Goal: Task Accomplishment & Management: Use online tool/utility

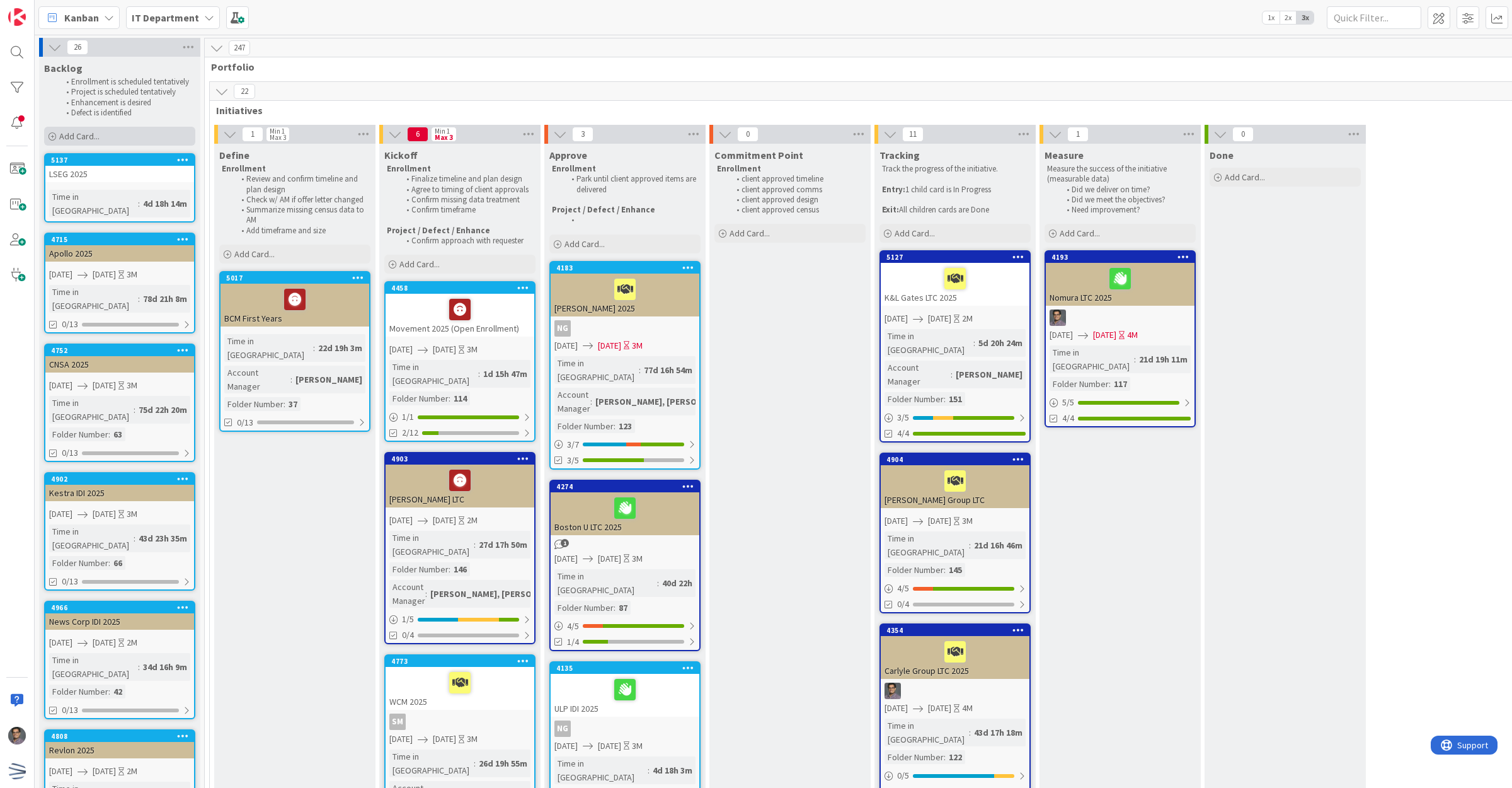
click at [121, 128] on div "Add Card..." at bounding box center [120, 136] width 152 height 19
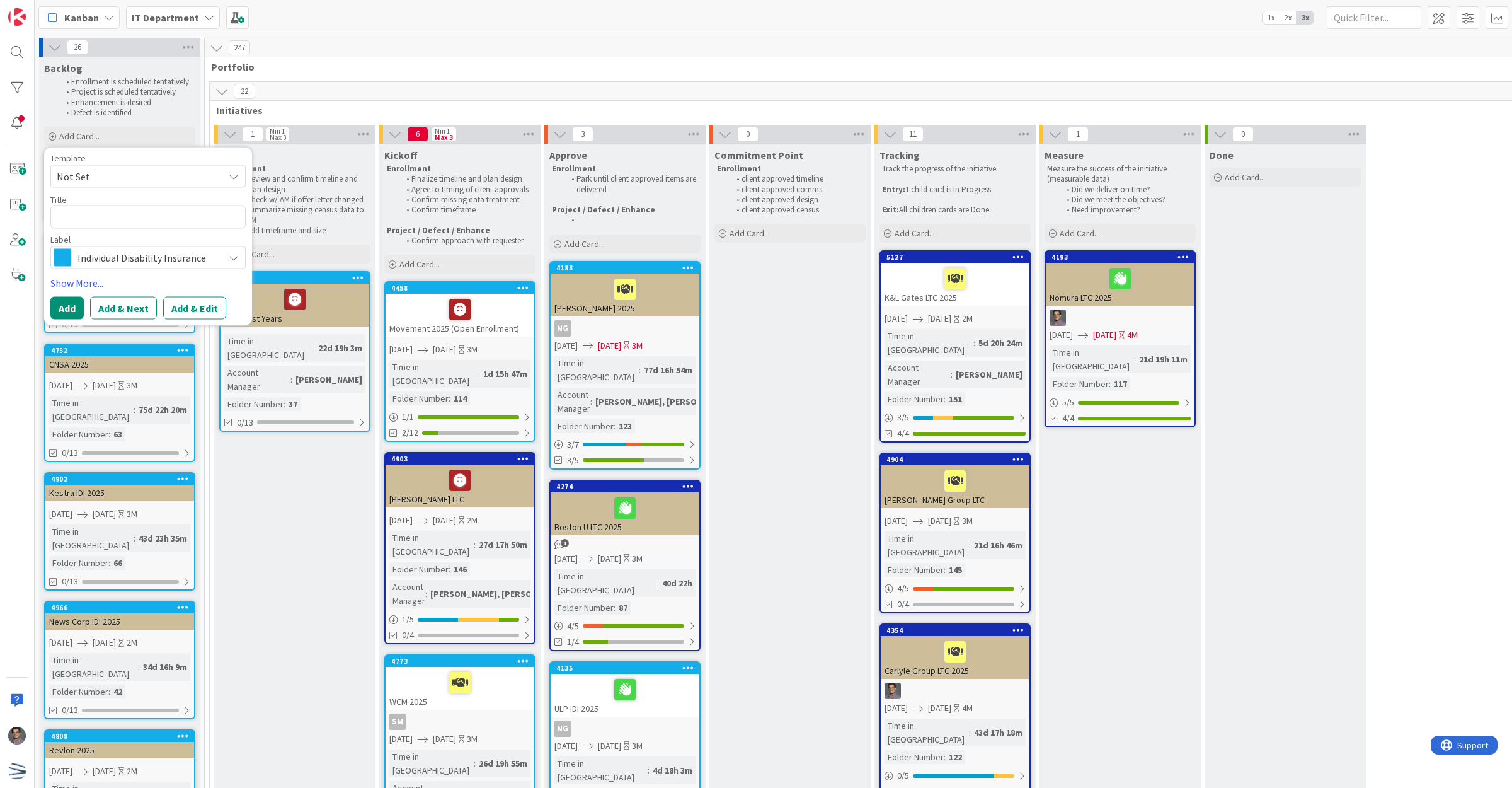
click at [102, 175] on span "Not Set" at bounding box center [135, 176] width 158 height 16
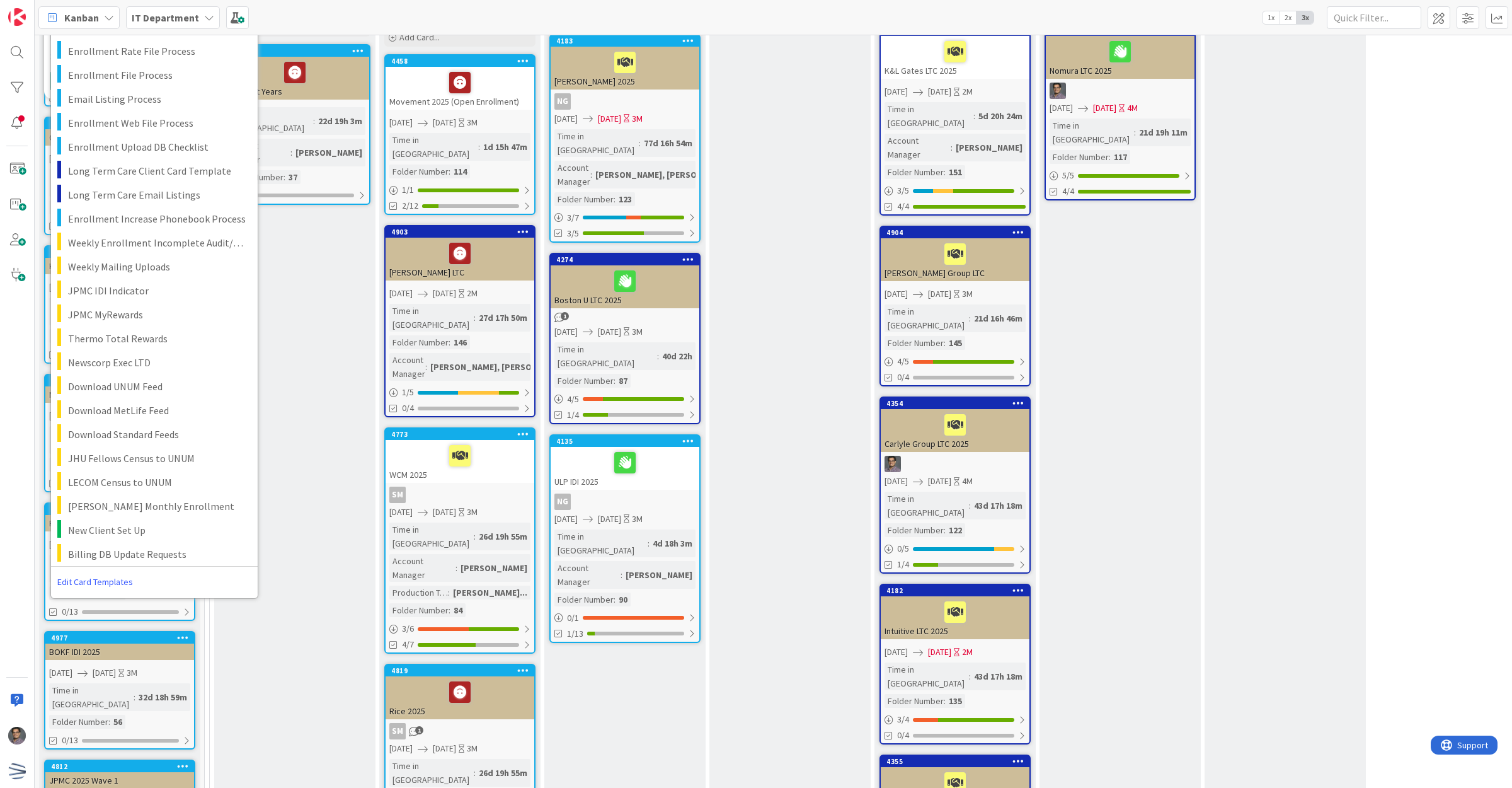
scroll to position [315, 0]
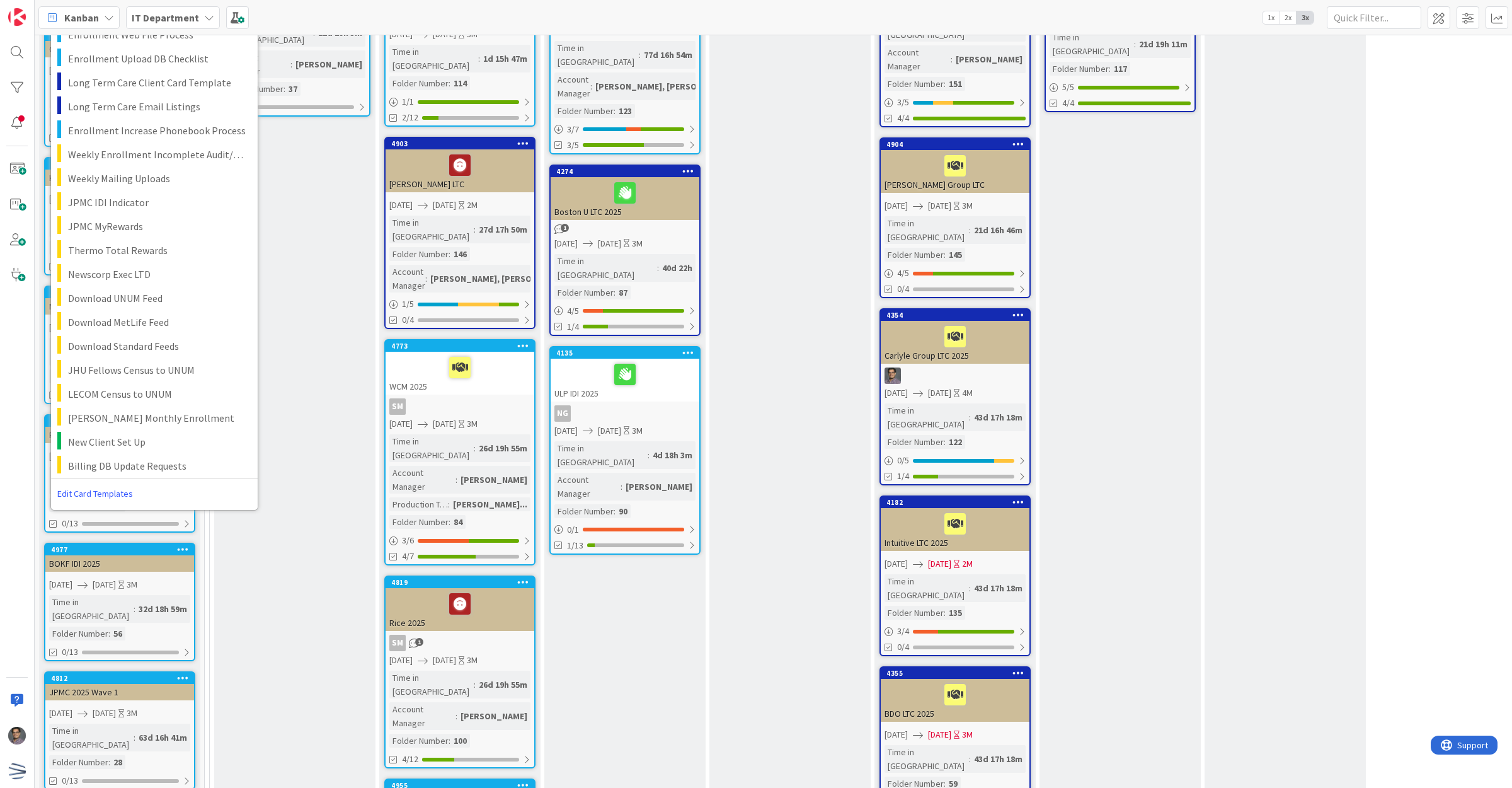
click at [80, 493] on link "Edit Card Templates" at bounding box center [96, 493] width 89 height 23
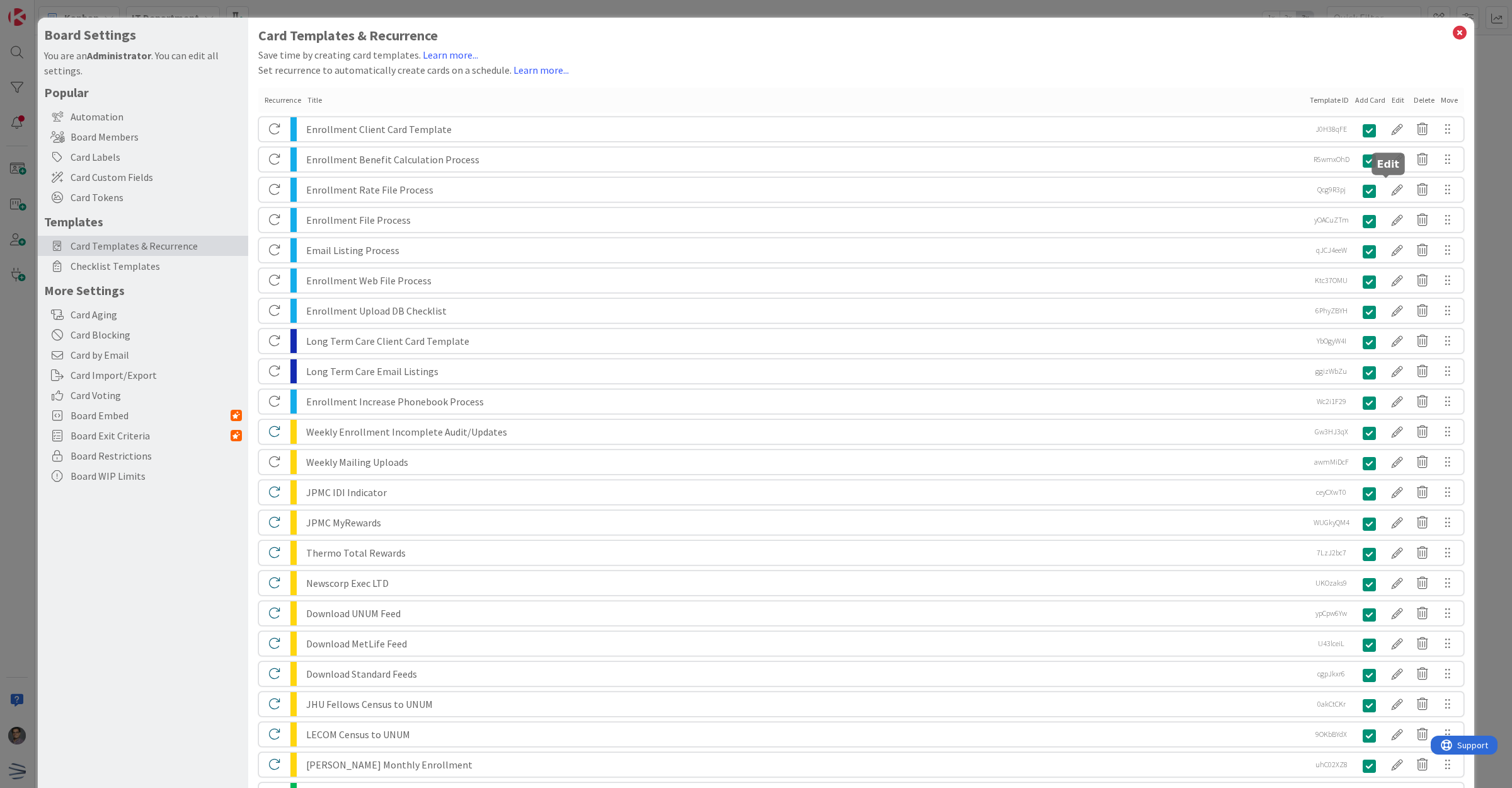
click at [1389, 184] on div at bounding box center [1397, 190] width 25 height 22
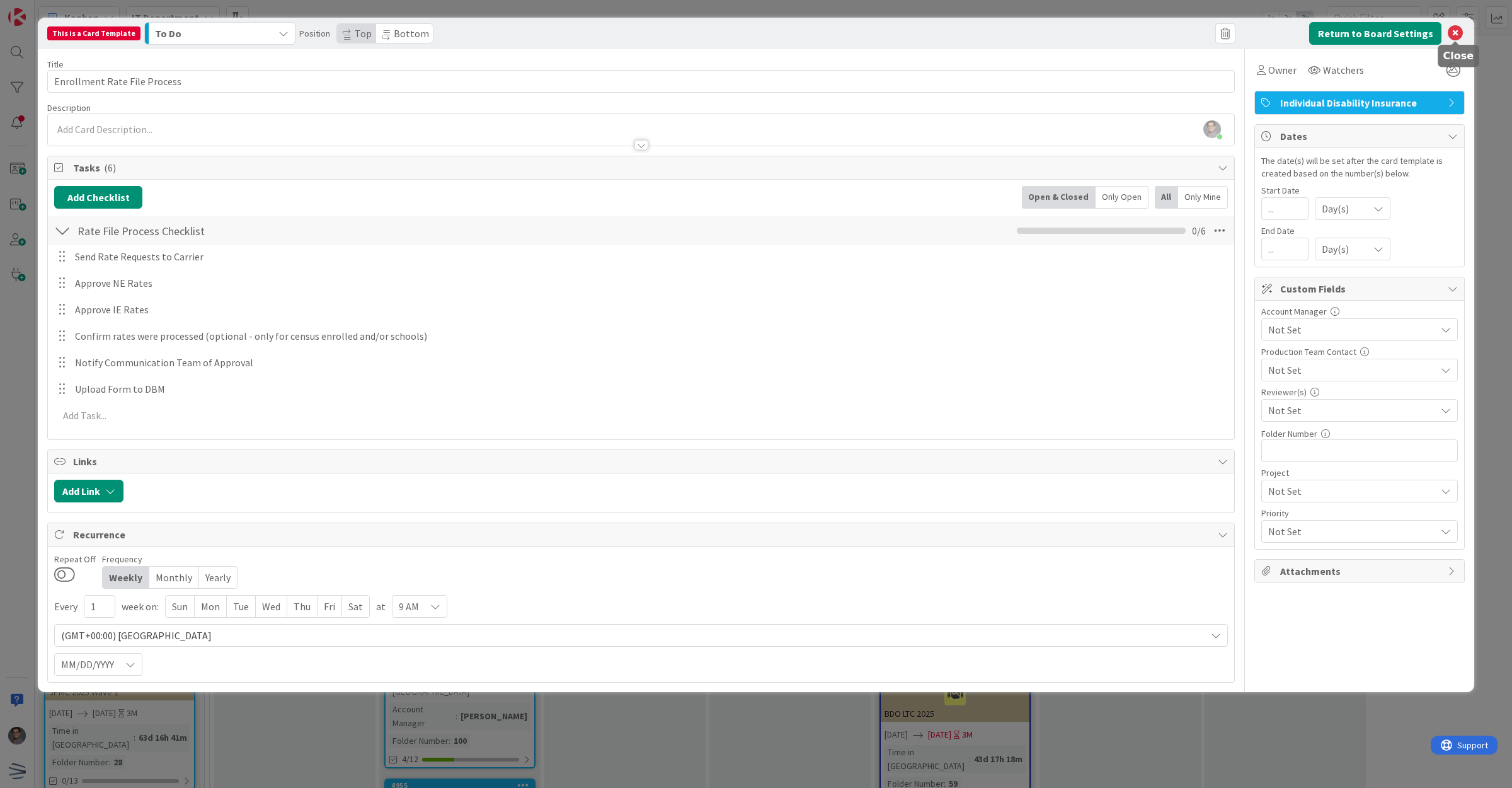
click at [1452, 29] on icon at bounding box center [1455, 33] width 15 height 15
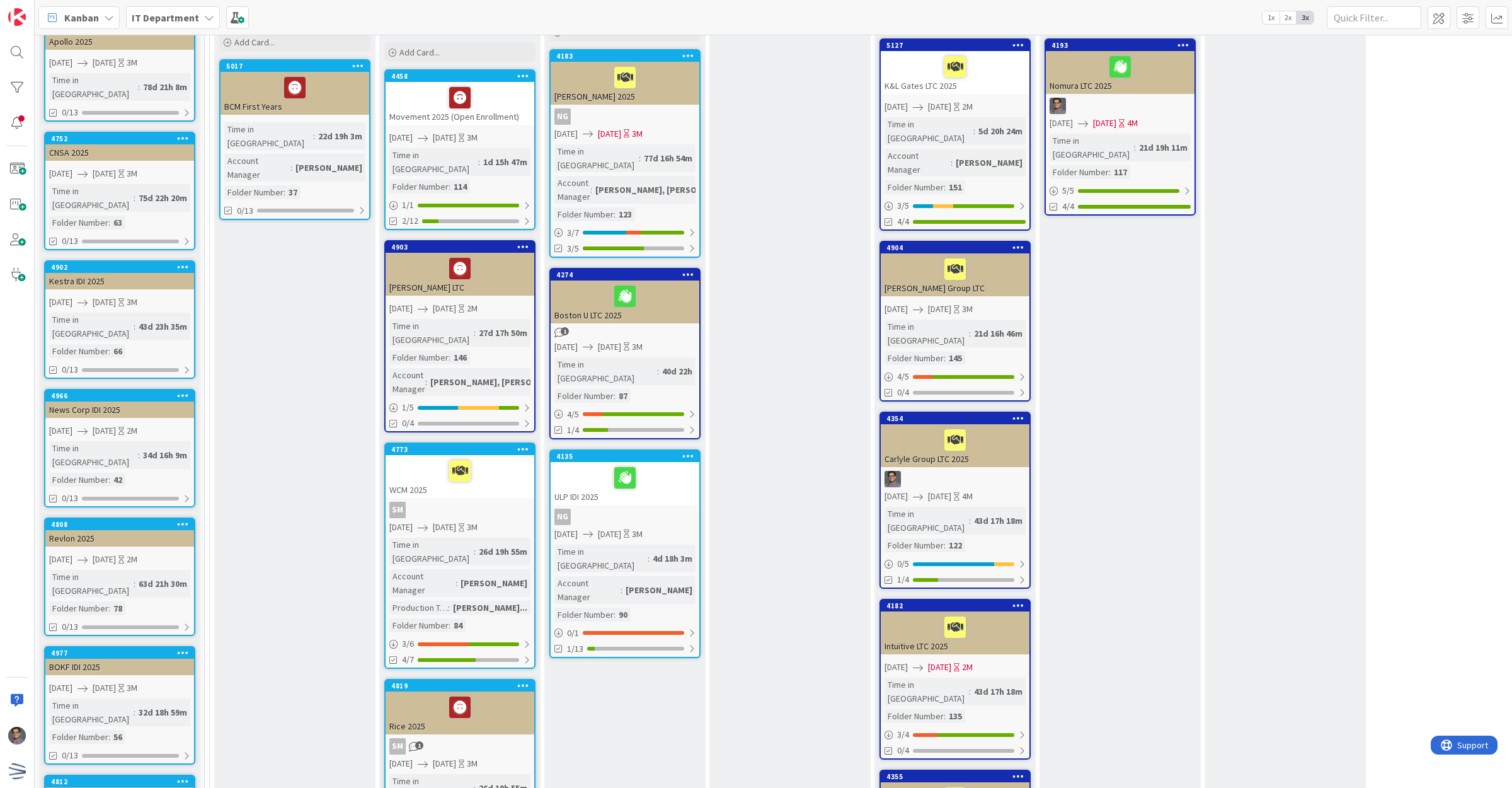
scroll to position [0, 0]
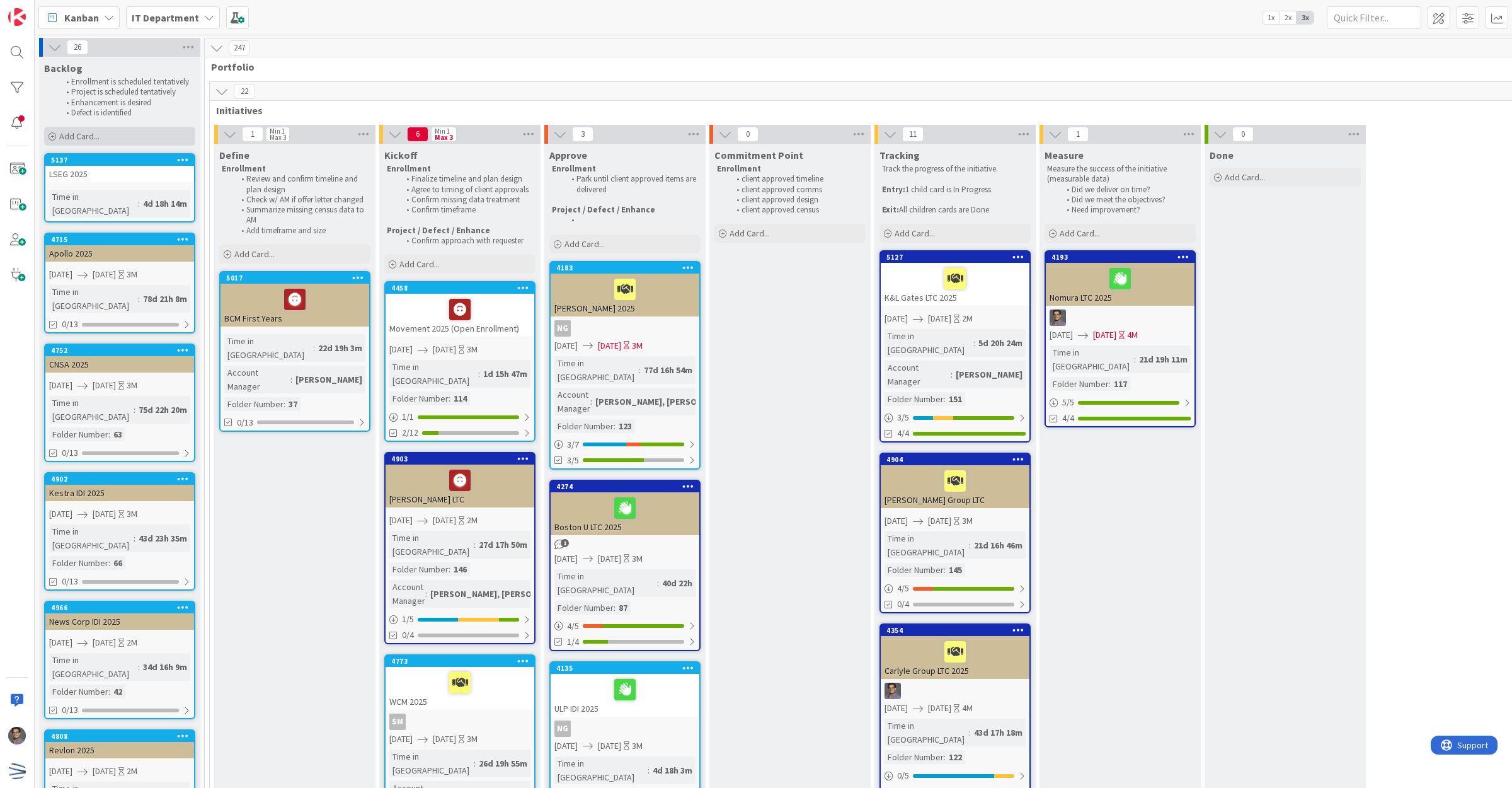
click at [96, 127] on div "Add Card..." at bounding box center [120, 136] width 152 height 19
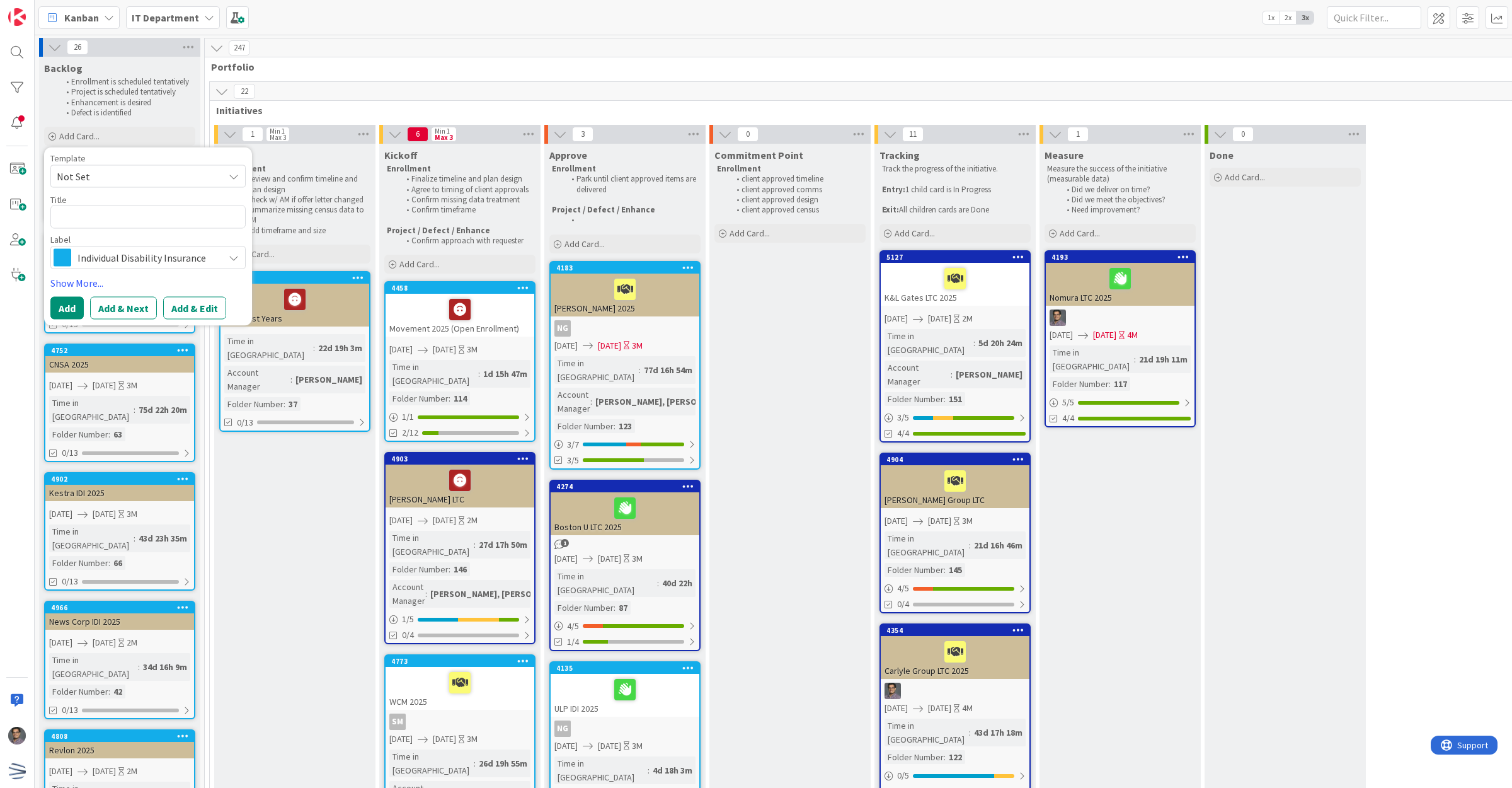
click at [117, 183] on span "Not Set" at bounding box center [135, 176] width 158 height 16
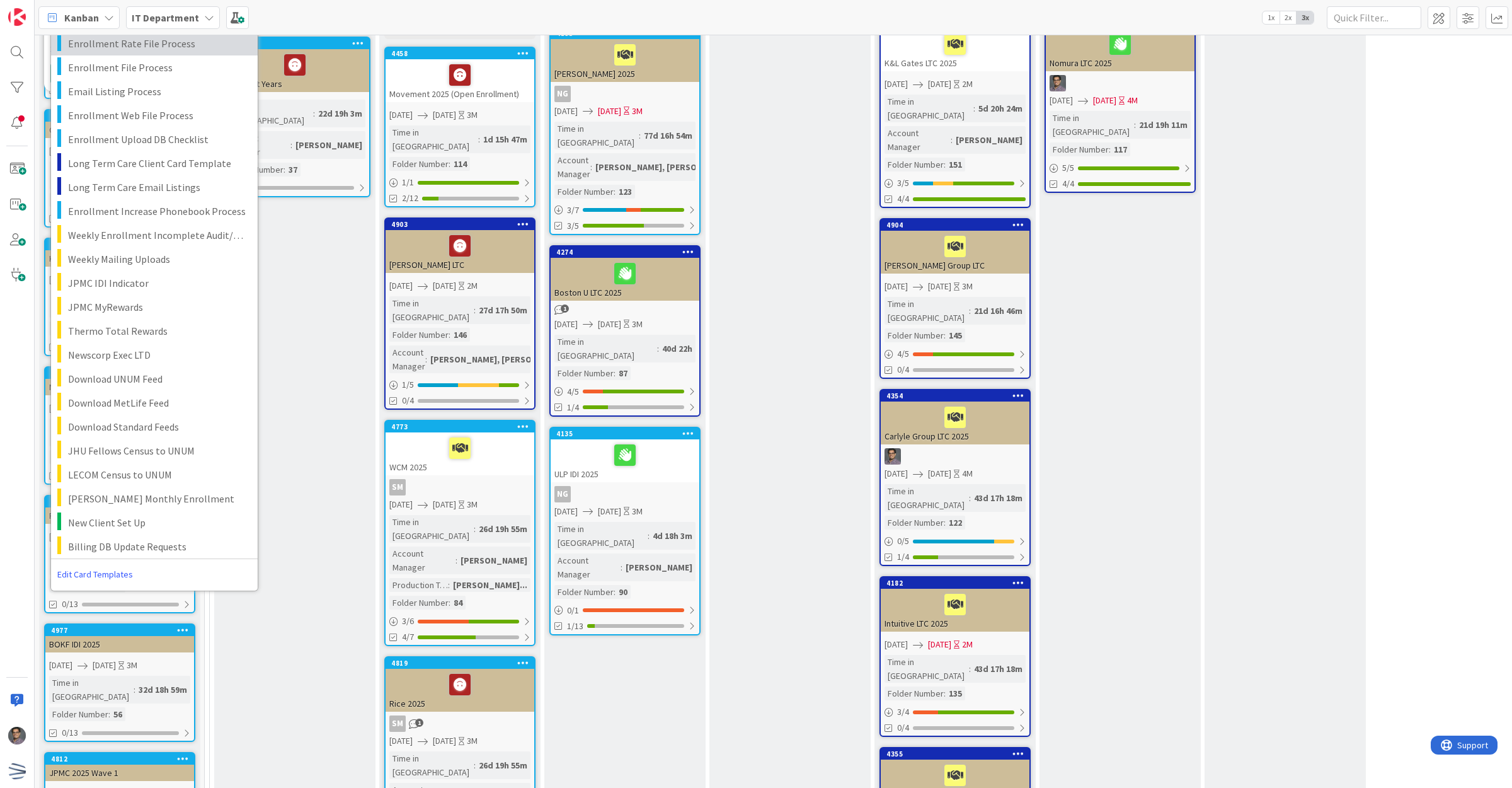
scroll to position [236, 0]
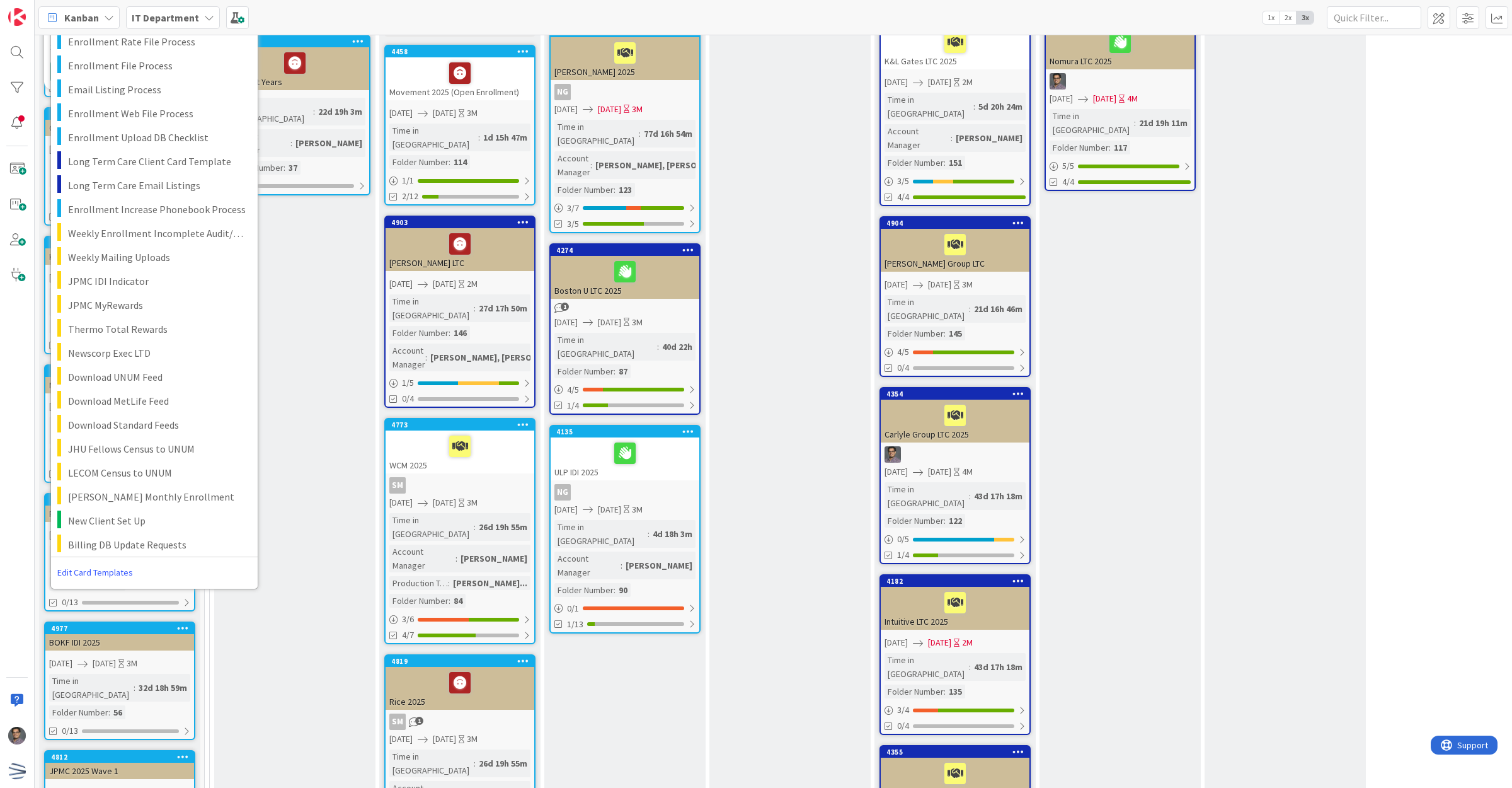
click at [105, 563] on link "Edit Card Templates" at bounding box center [96, 572] width 89 height 23
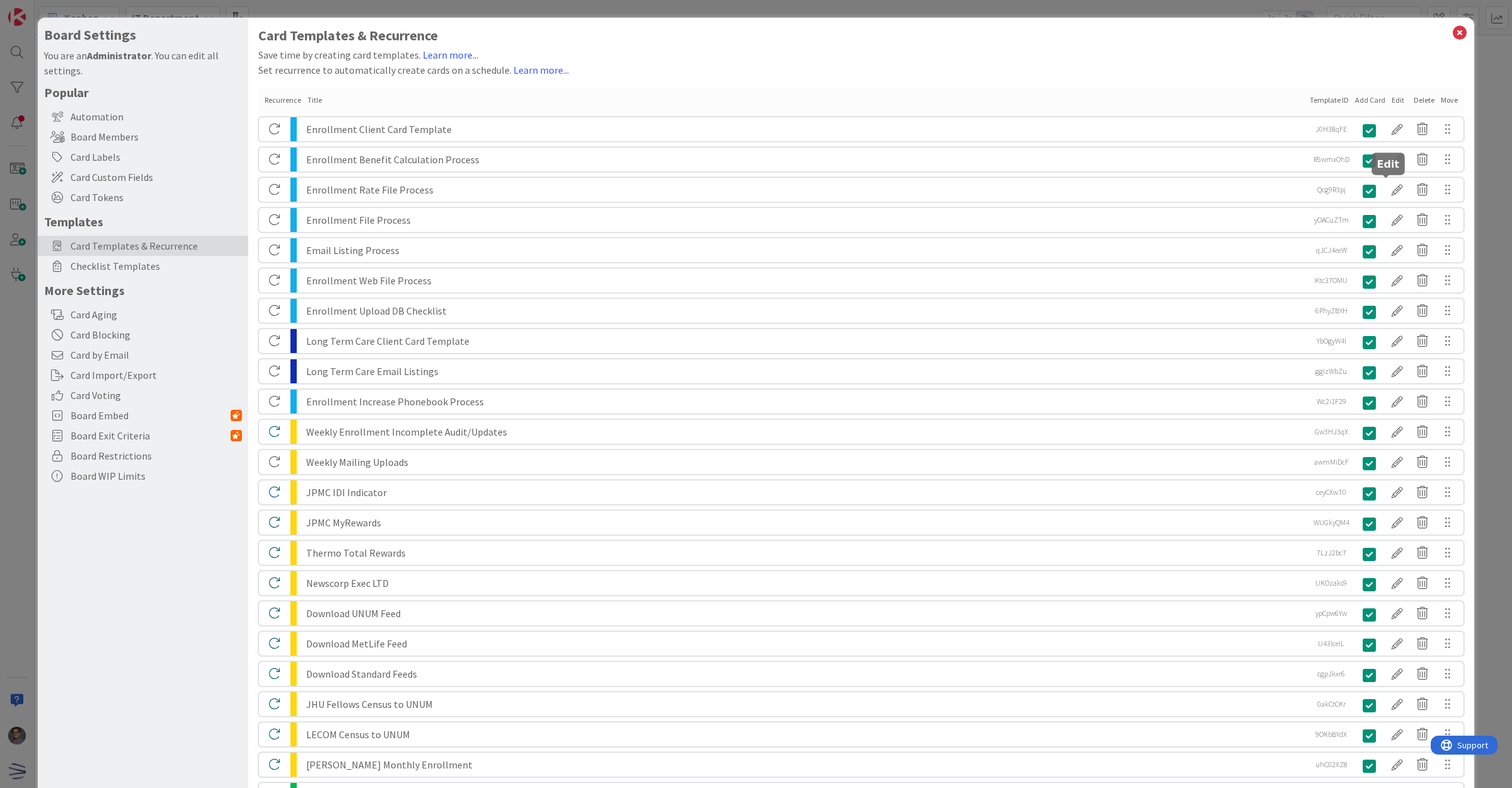
click at [1385, 191] on div at bounding box center [1397, 190] width 25 height 22
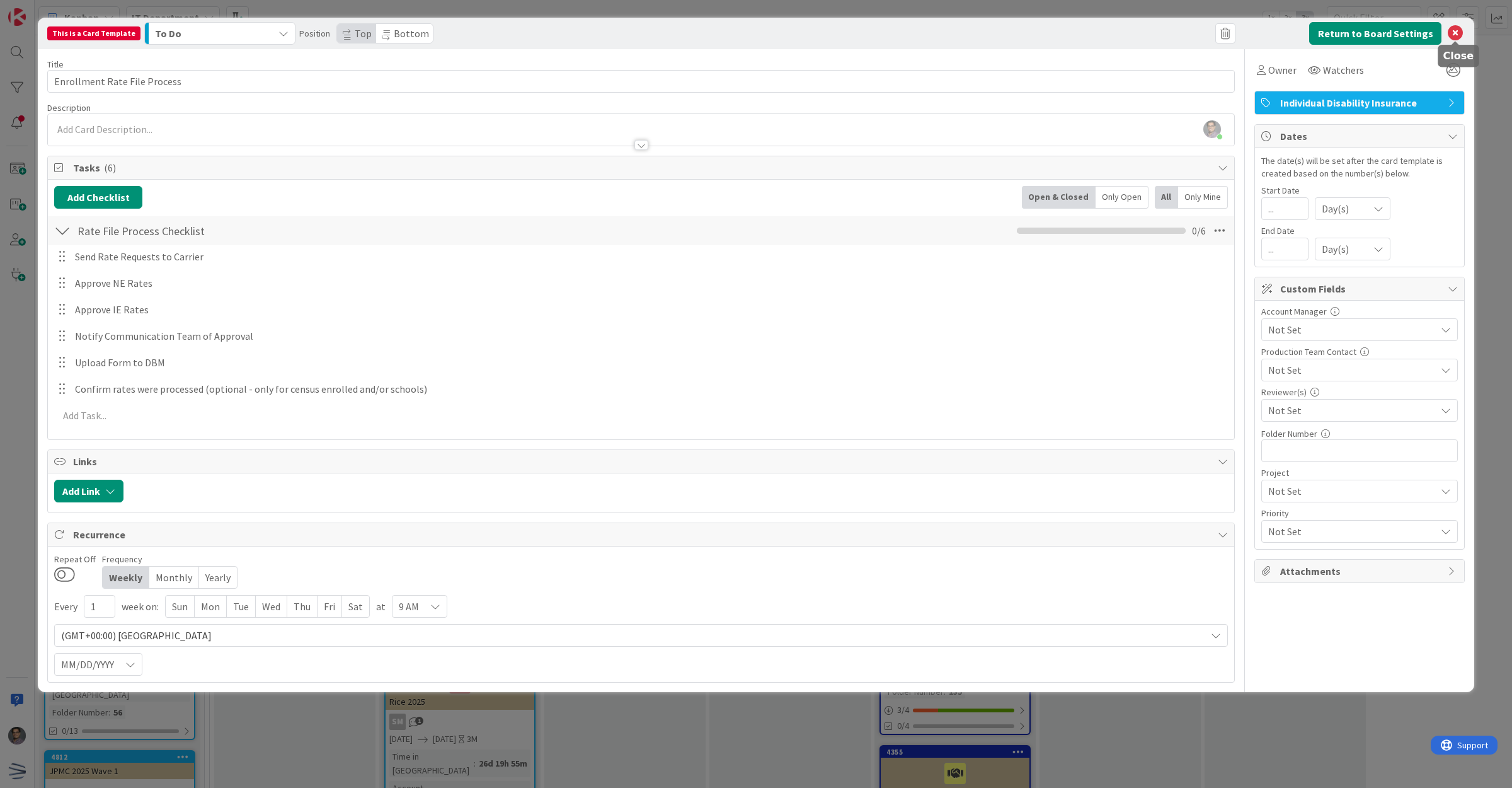
click at [1456, 35] on icon at bounding box center [1455, 33] width 15 height 15
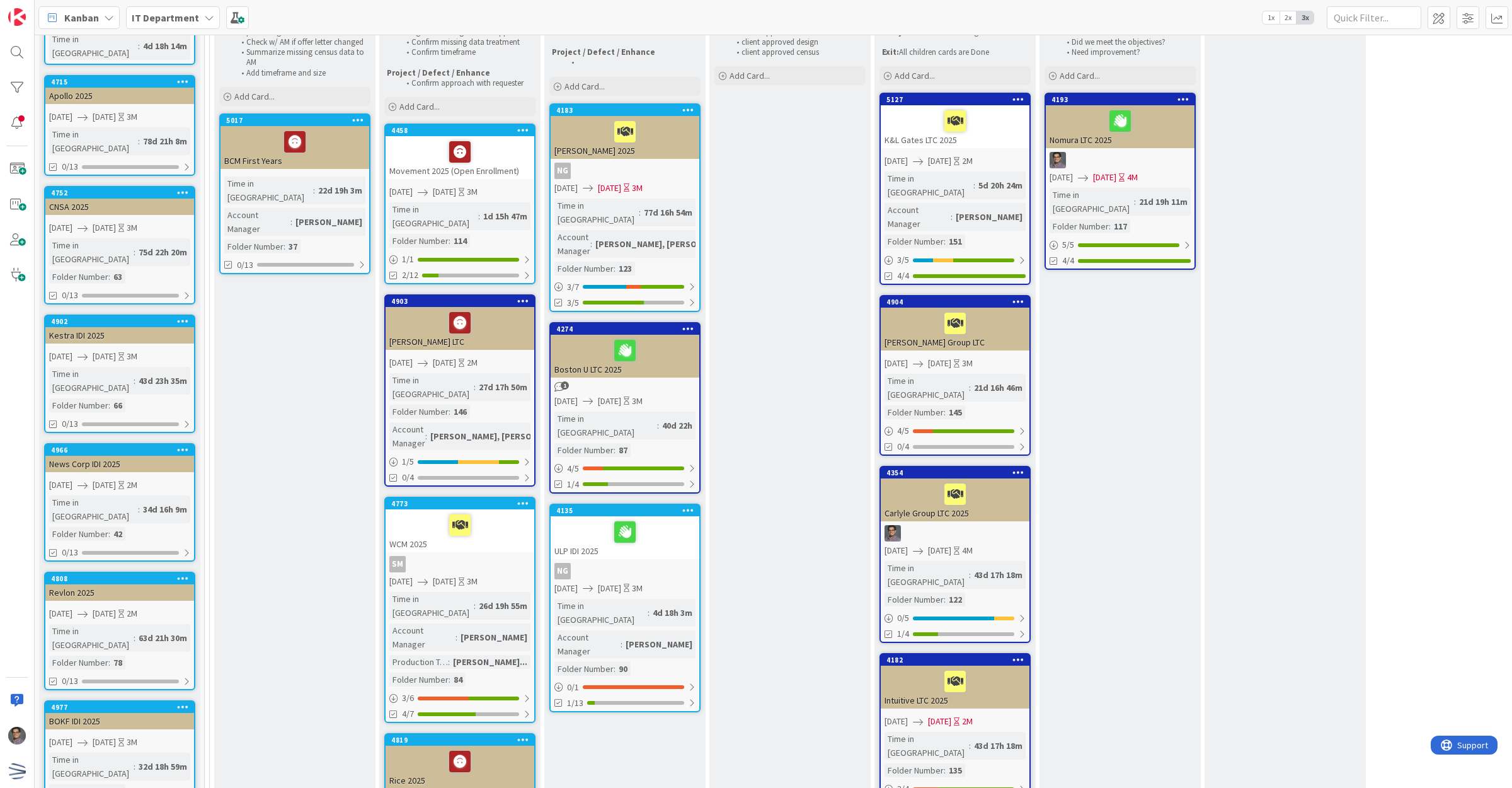
scroll to position [0, 0]
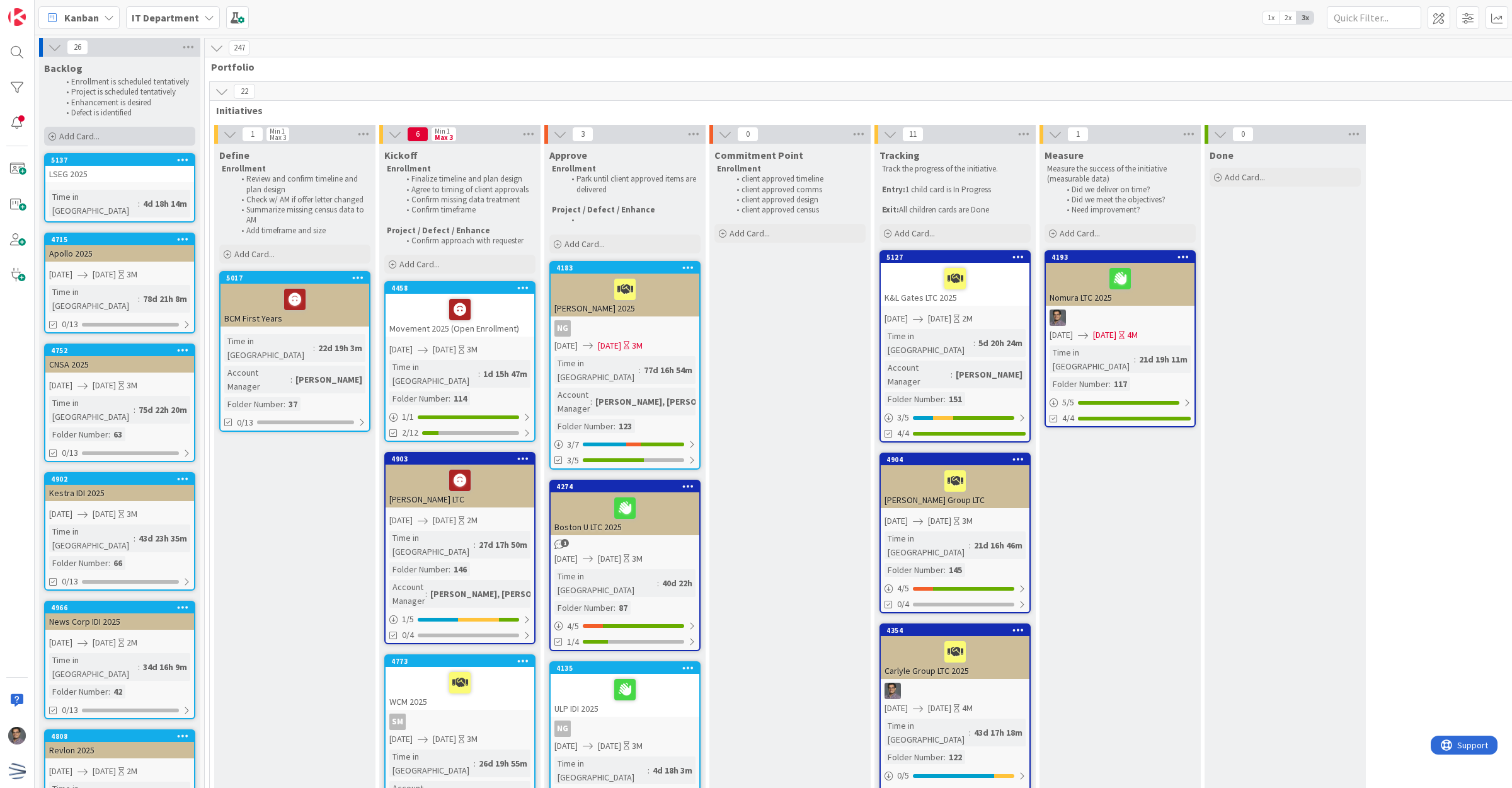
click at [66, 141] on div "Add Card..." at bounding box center [120, 136] width 152 height 19
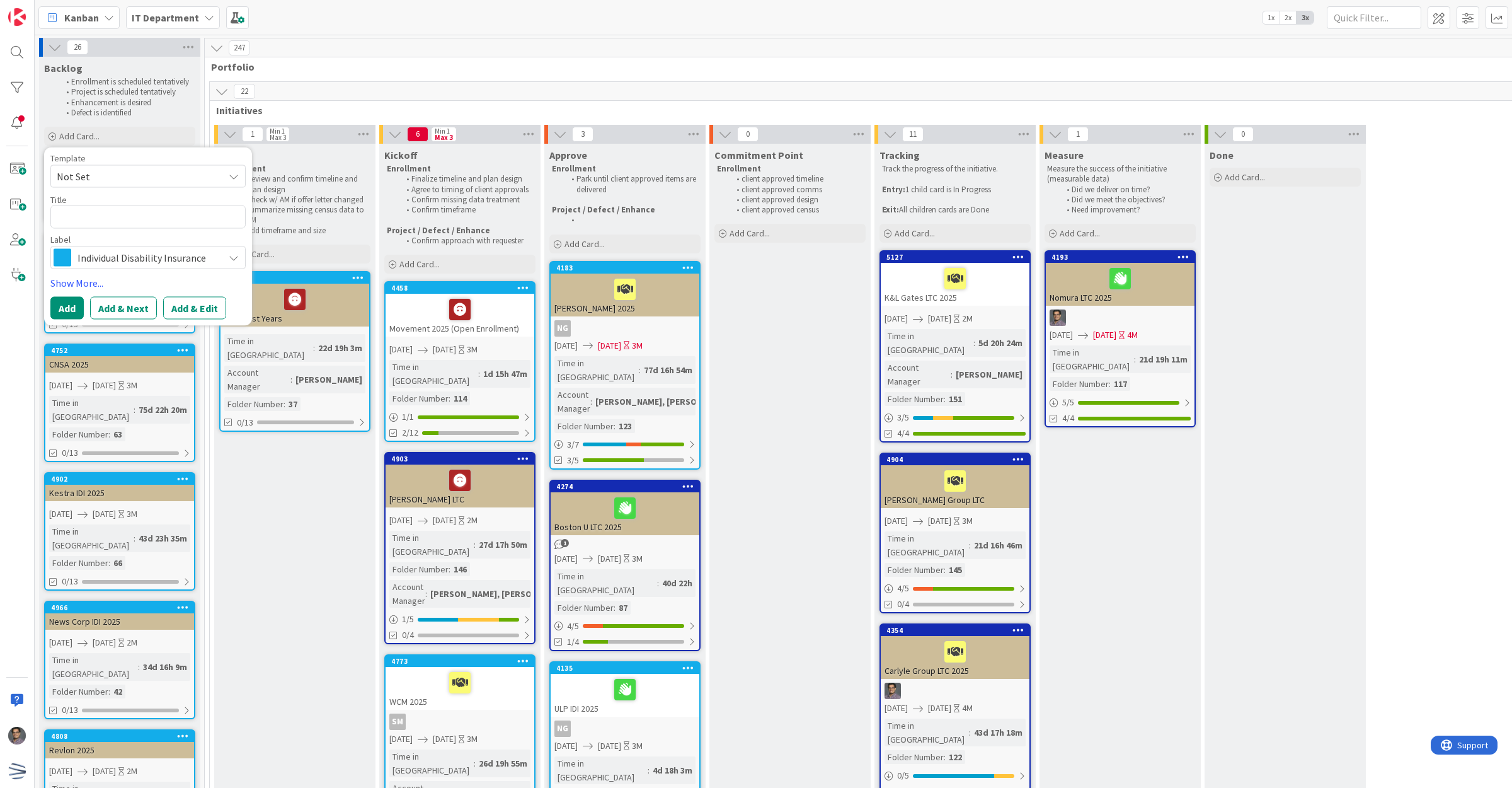
click at [82, 174] on span "Not Set" at bounding box center [135, 176] width 158 height 16
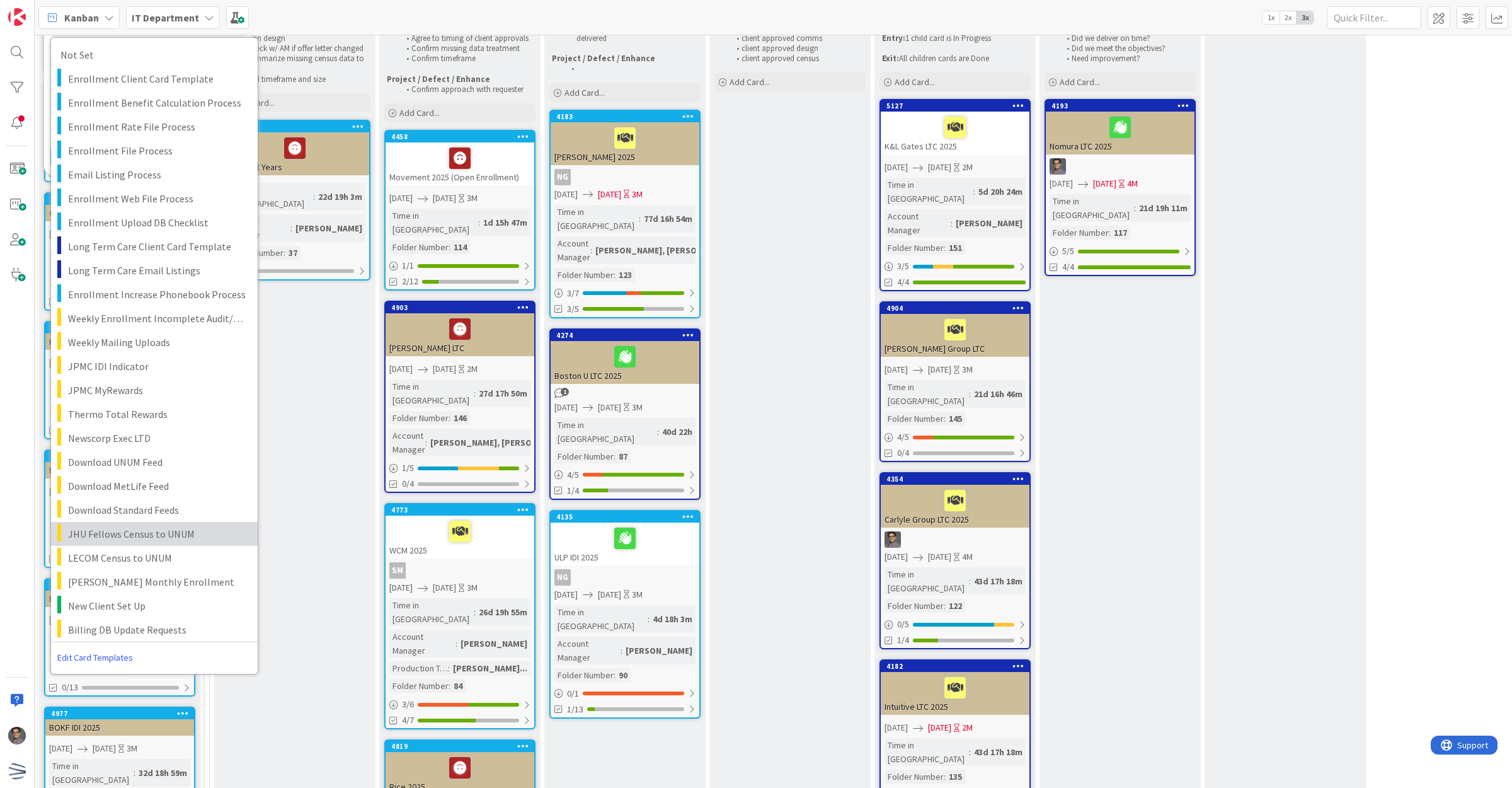
scroll to position [236, 0]
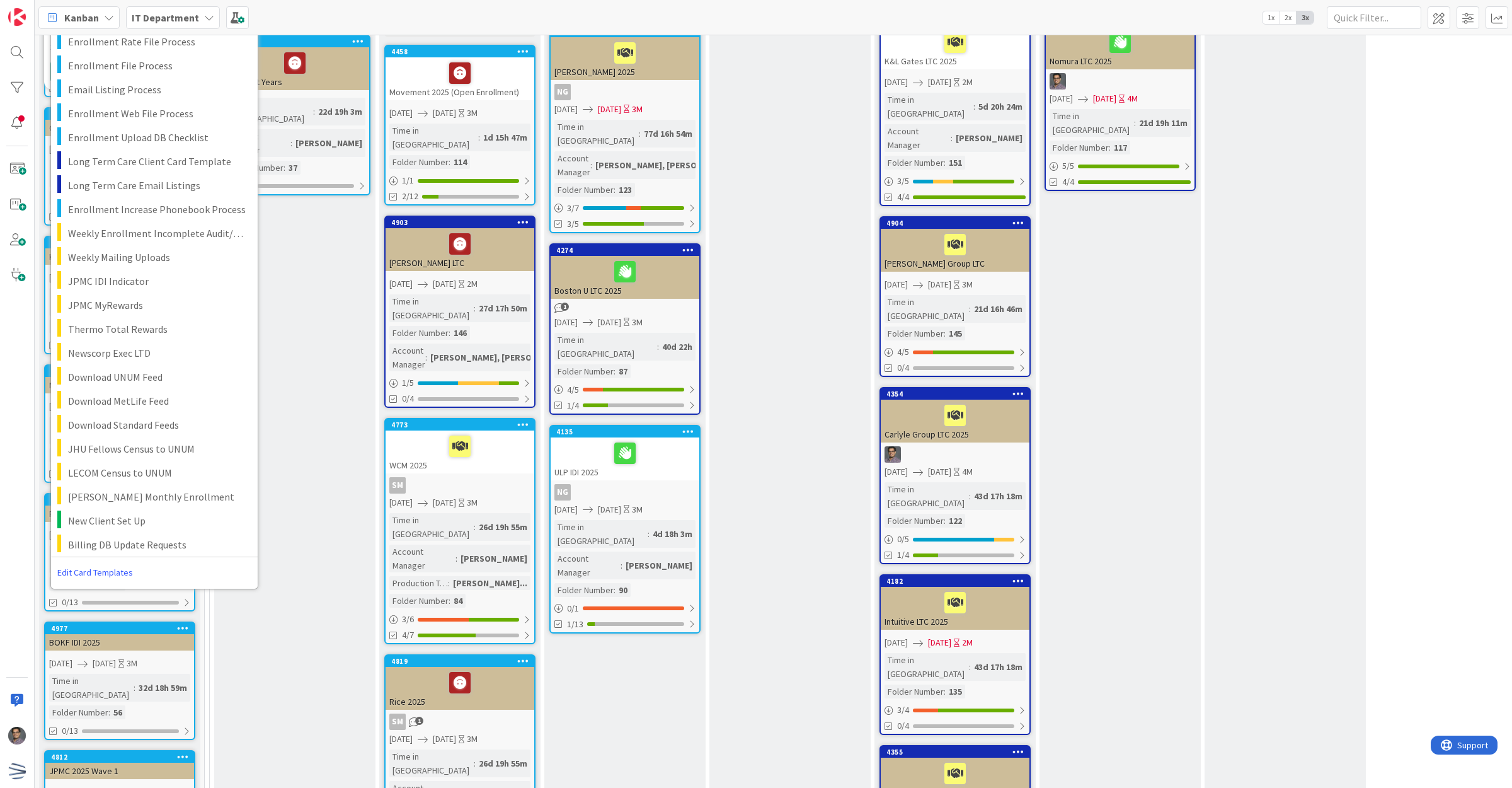
click at [98, 574] on link "Edit Card Templates" at bounding box center [96, 572] width 89 height 23
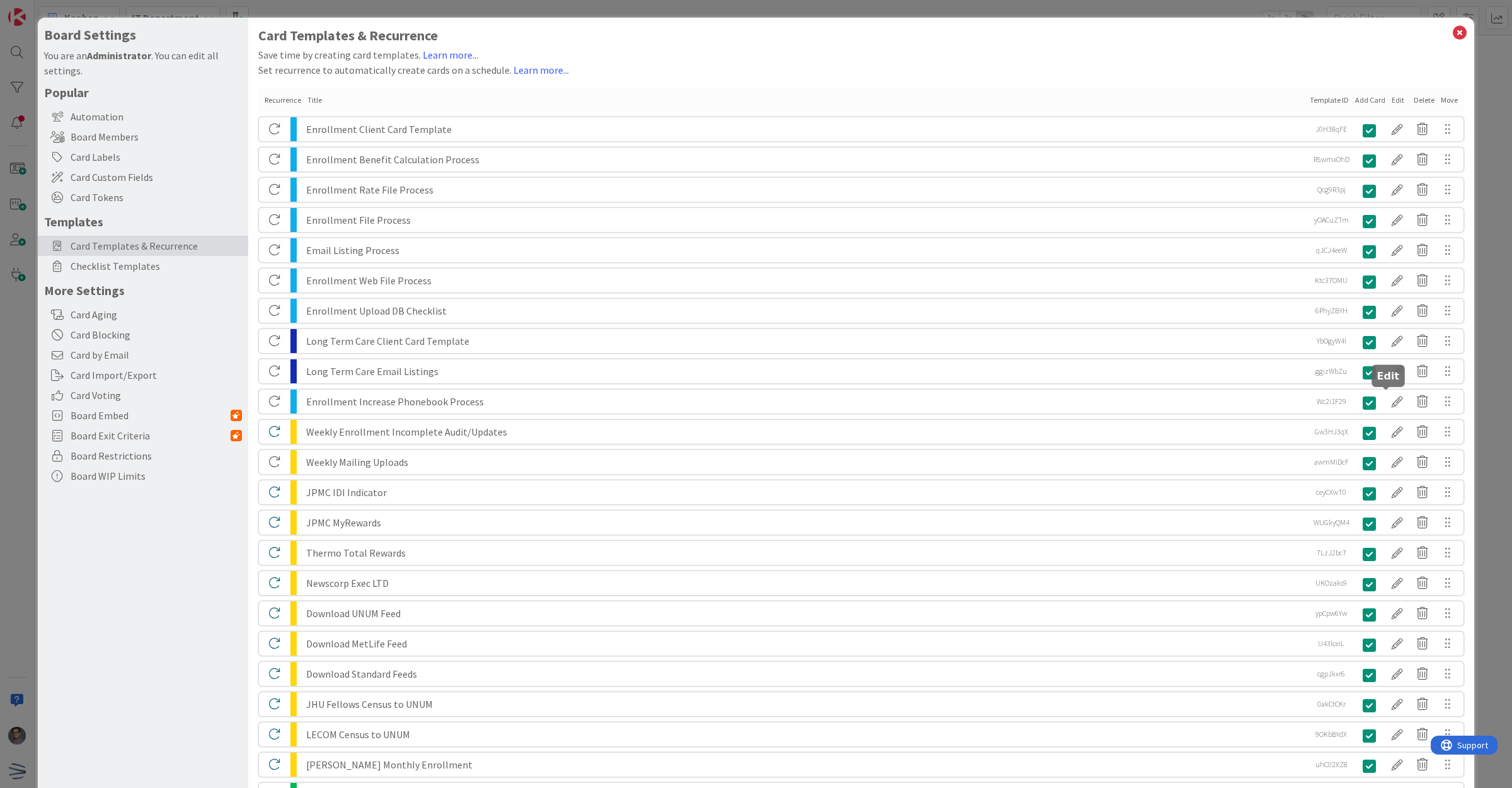
click at [1386, 397] on div at bounding box center [1397, 402] width 25 height 22
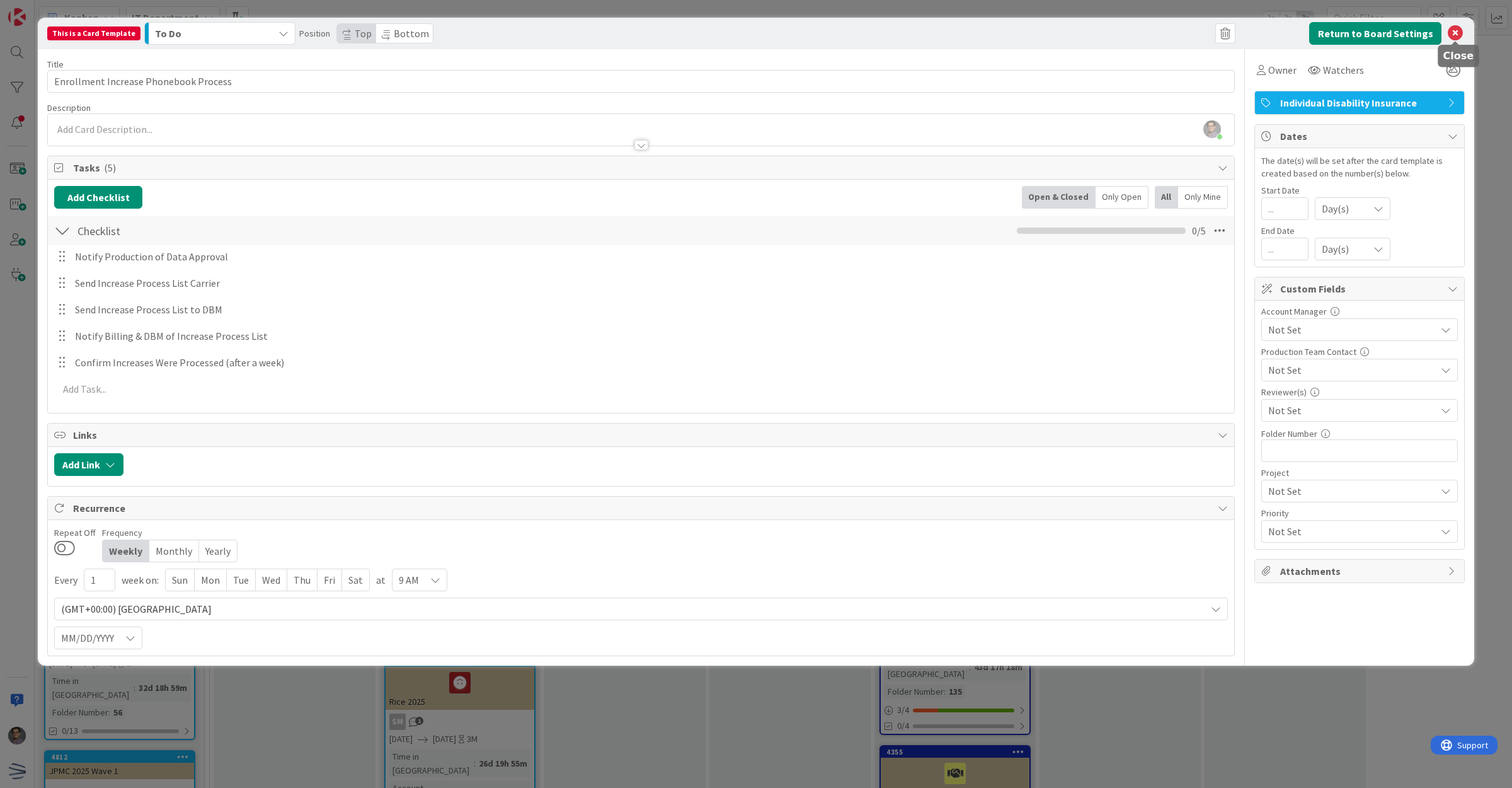
click at [1460, 33] on icon at bounding box center [1455, 33] width 15 height 15
